Goal: Book appointment/travel/reservation

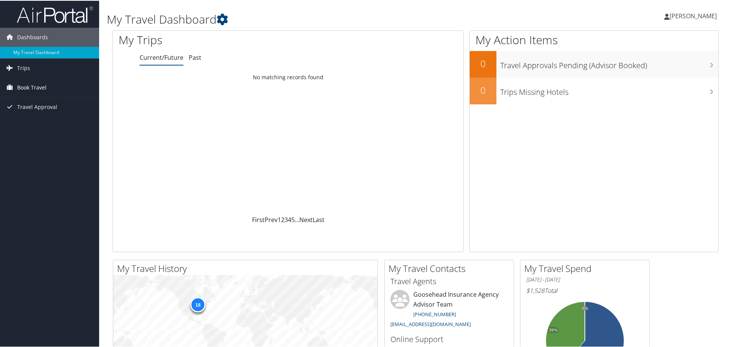
click at [42, 90] on span "Book Travel" at bounding box center [31, 86] width 29 height 19
click at [38, 128] on link "Book/Manage Online Trips" at bounding box center [49, 124] width 99 height 11
